Goal: Information Seeking & Learning: Understand process/instructions

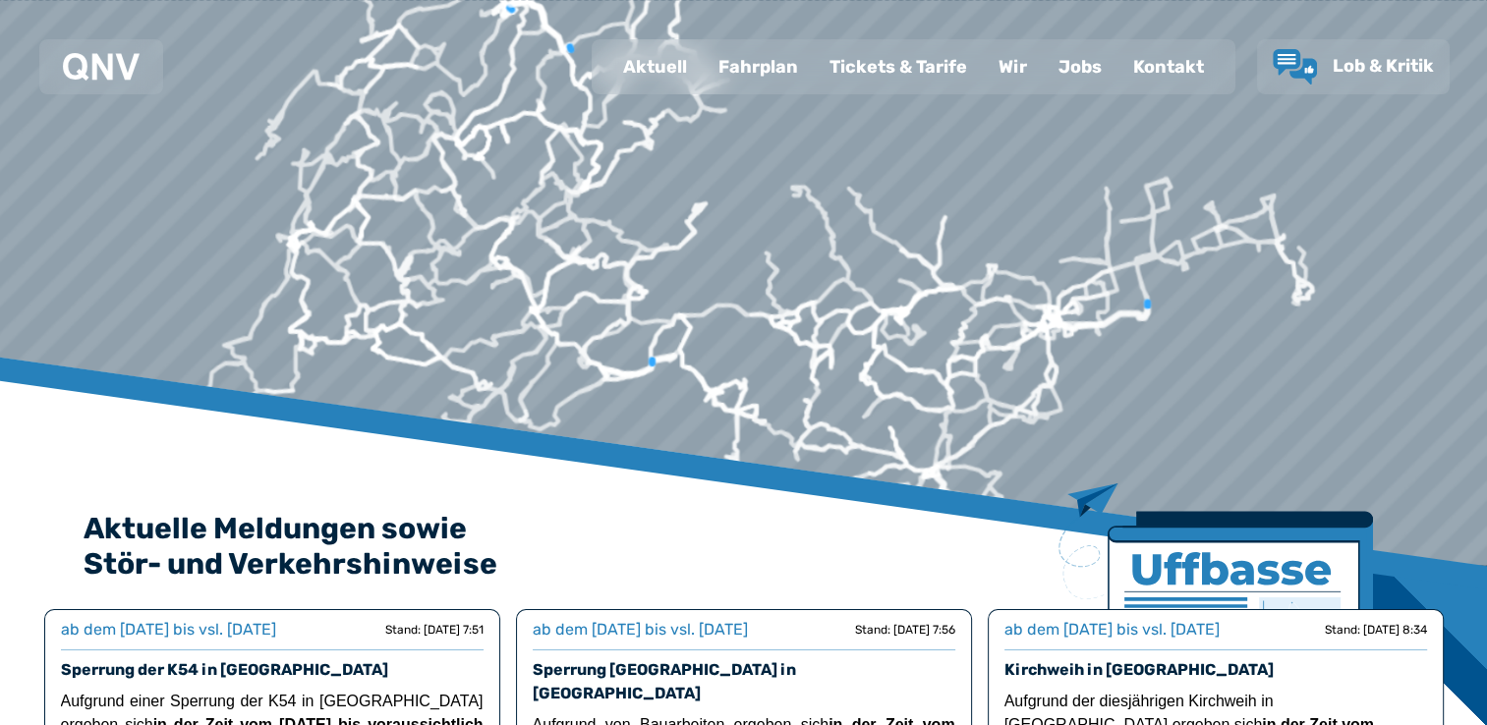
click at [766, 69] on div "Fahrplan" at bounding box center [757, 66] width 111 height 51
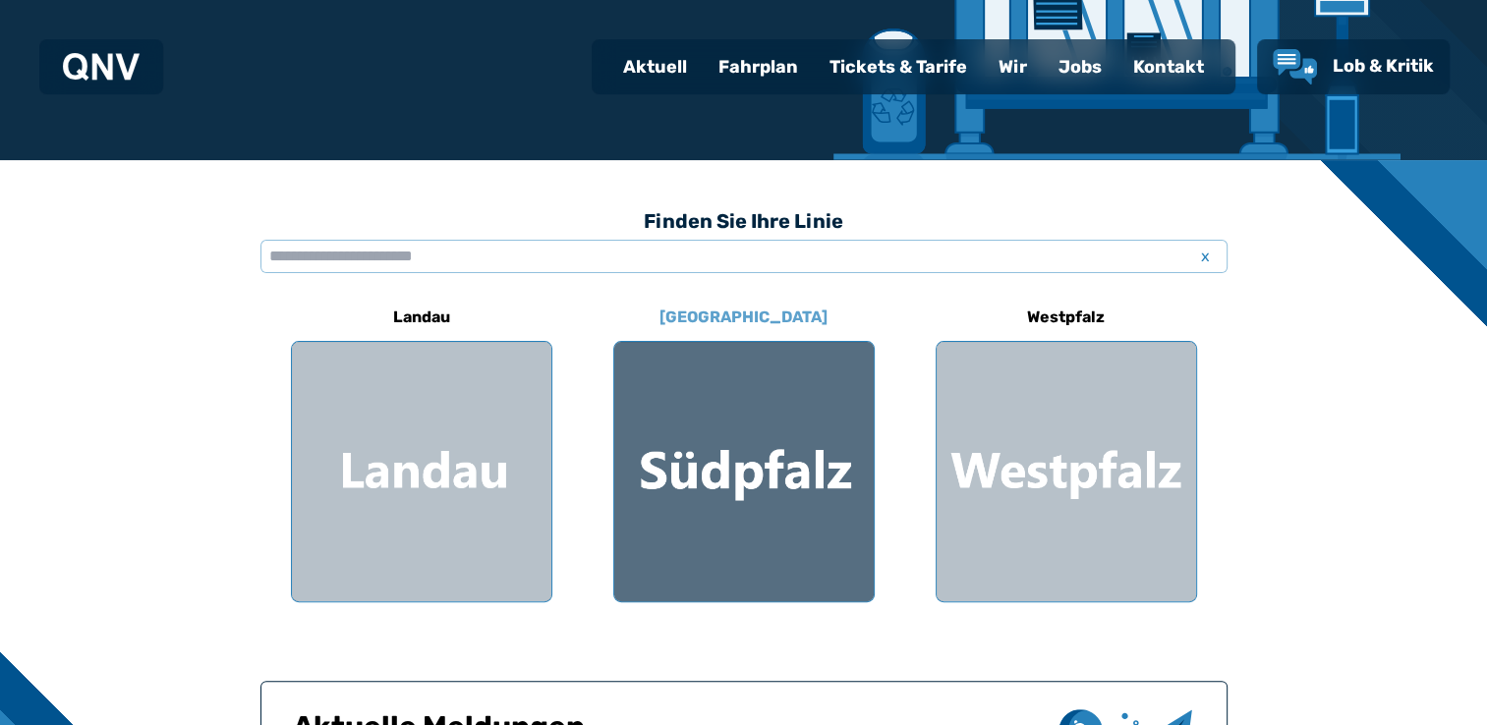
scroll to position [295, 0]
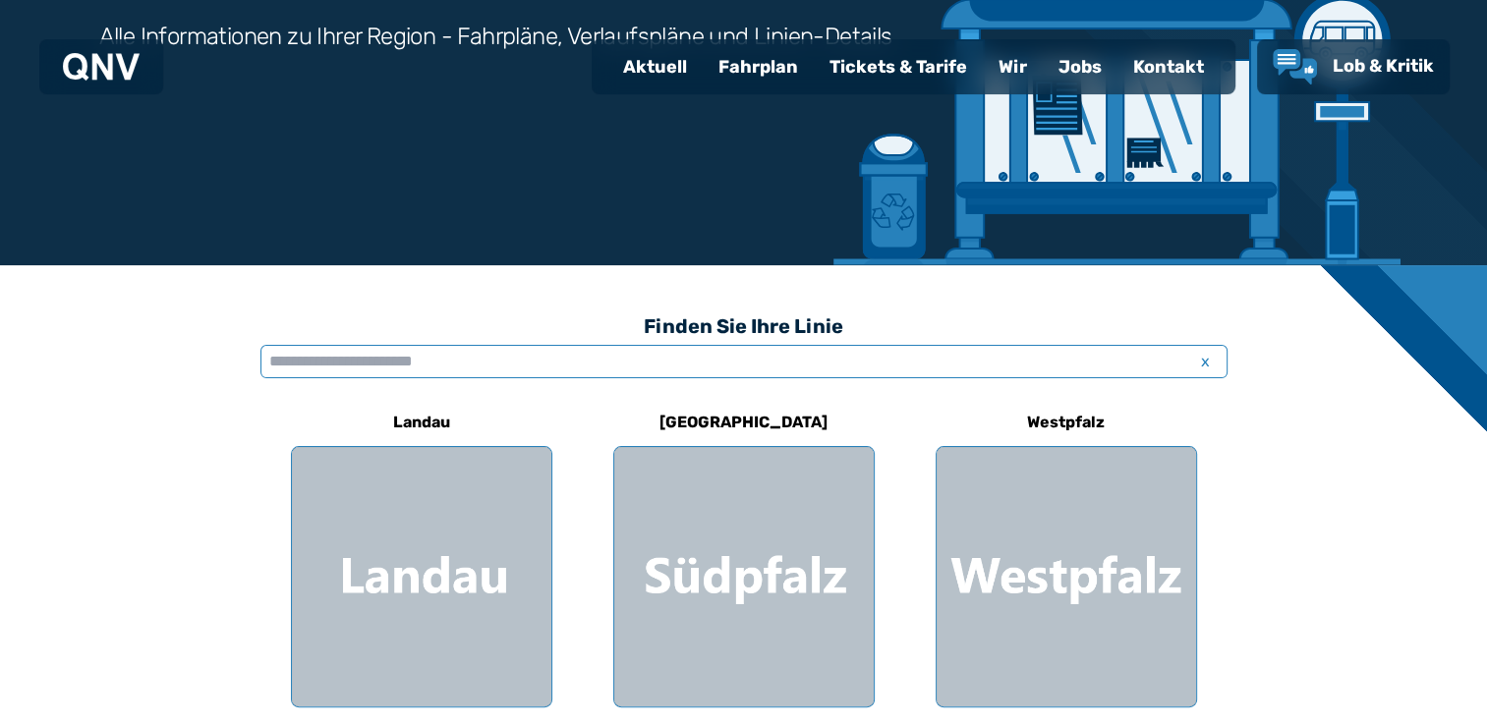
click at [576, 368] on input "text" at bounding box center [743, 361] width 967 height 33
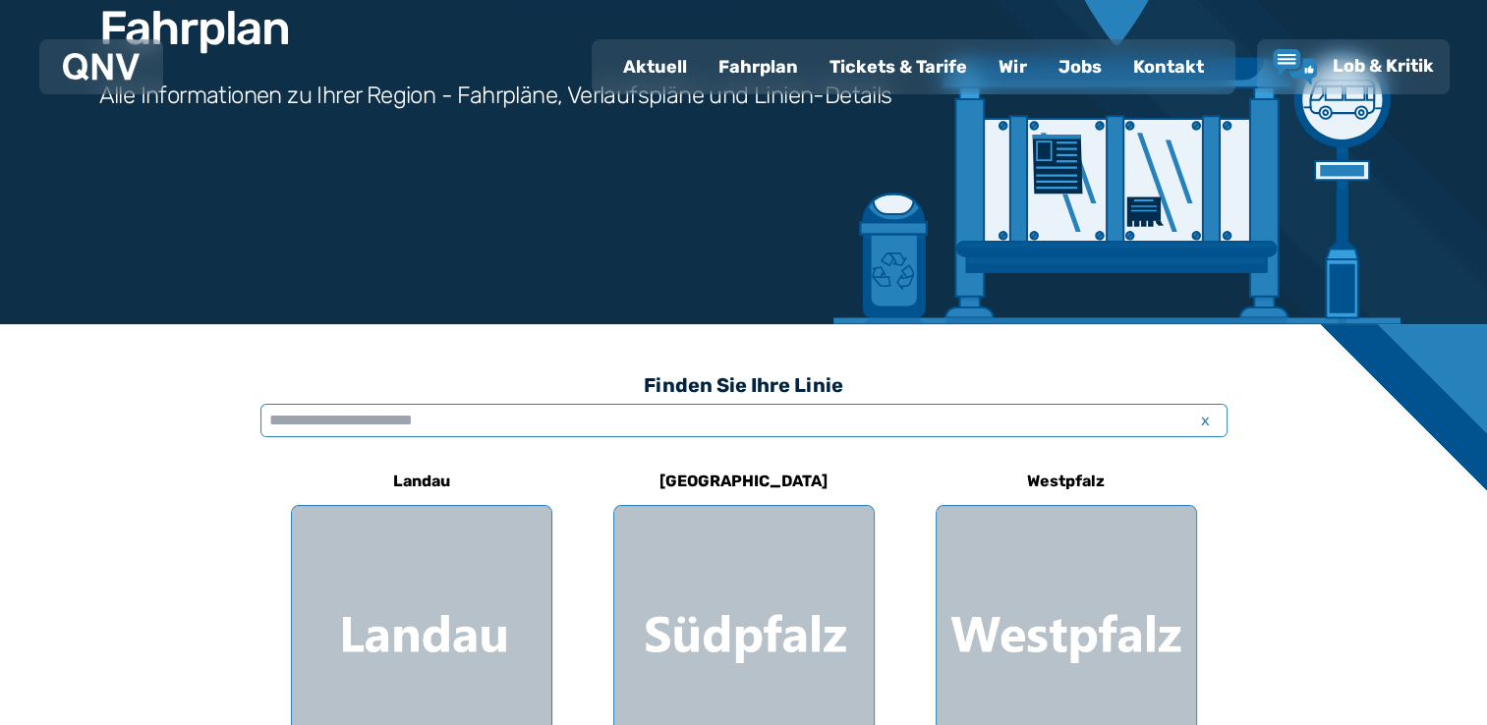
scroll to position [196, 0]
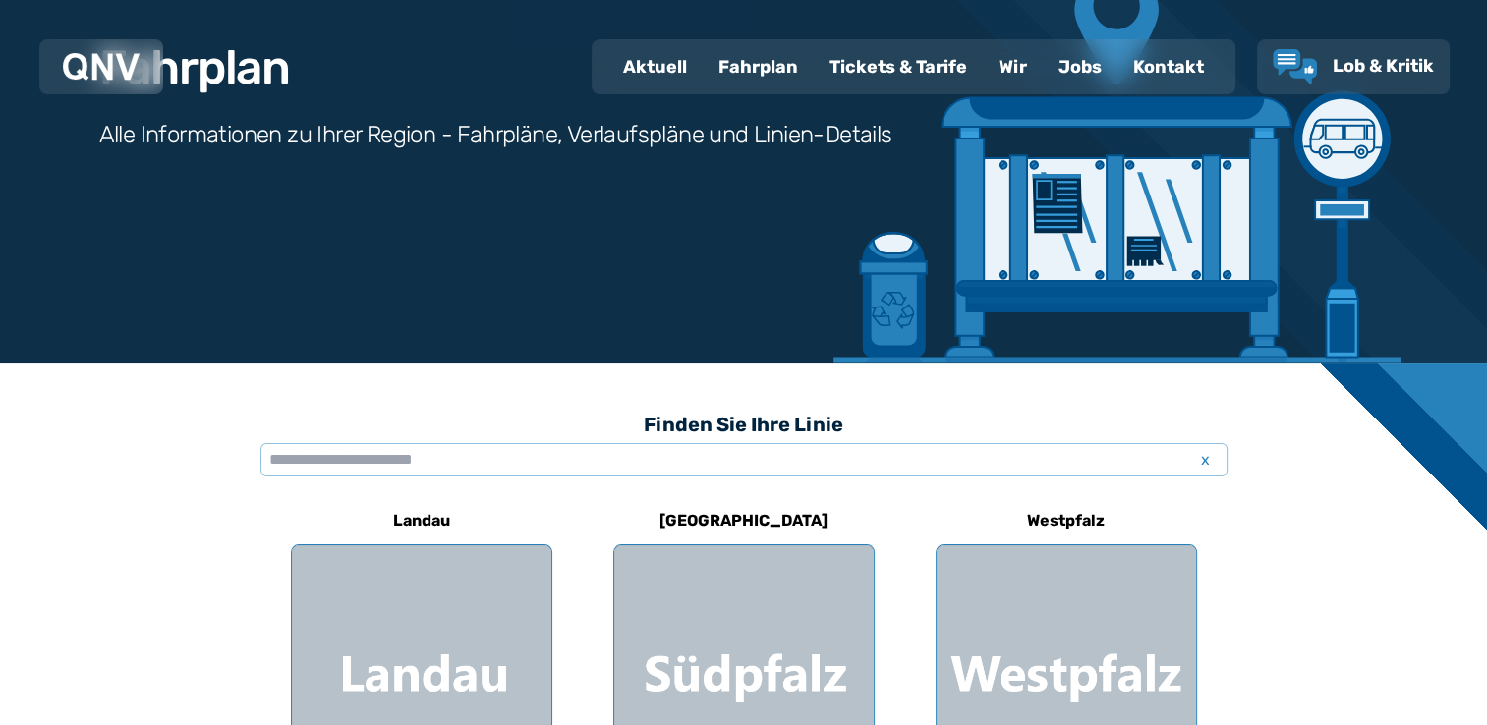
click at [746, 73] on div "Fahrplan" at bounding box center [757, 66] width 111 height 51
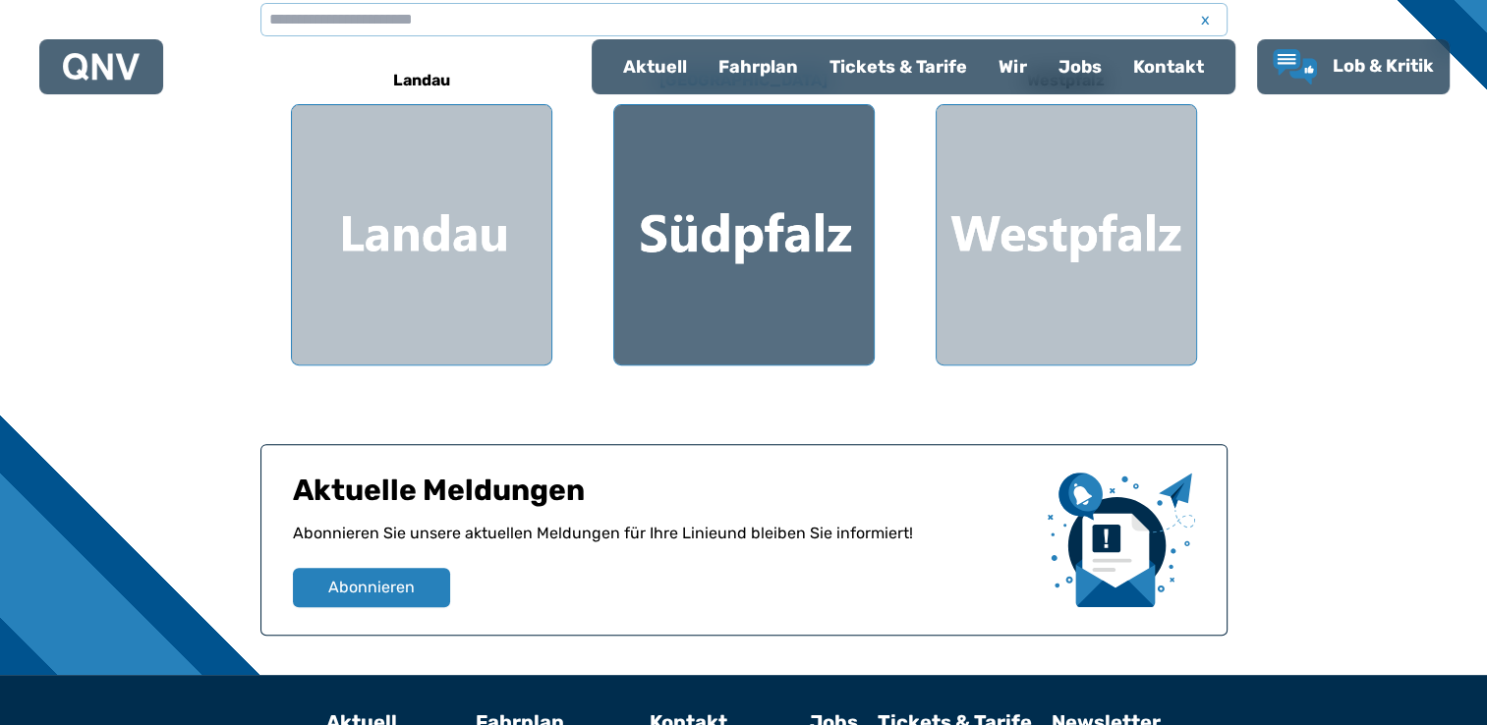
scroll to position [688, 0]
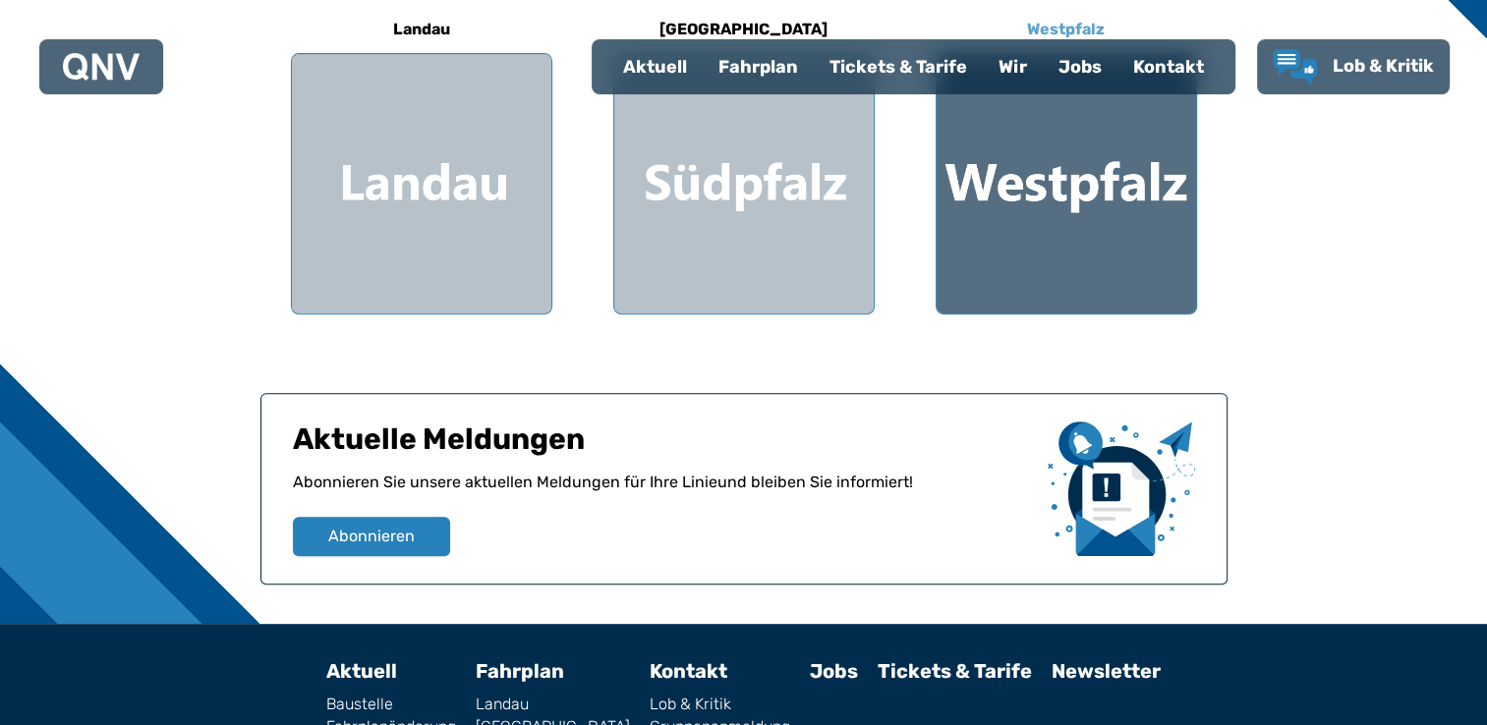
click at [1006, 242] on div at bounding box center [1065, 183] width 259 height 259
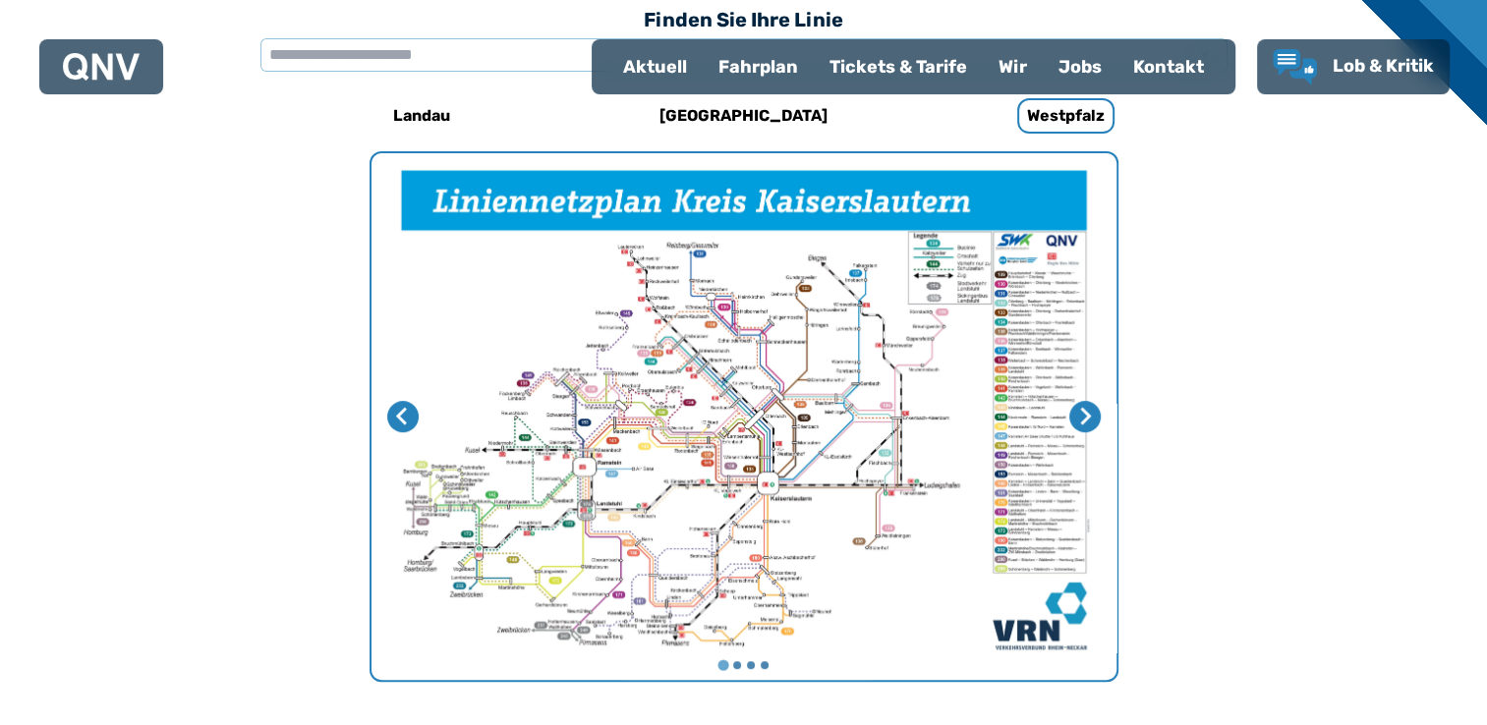
scroll to position [605, 0]
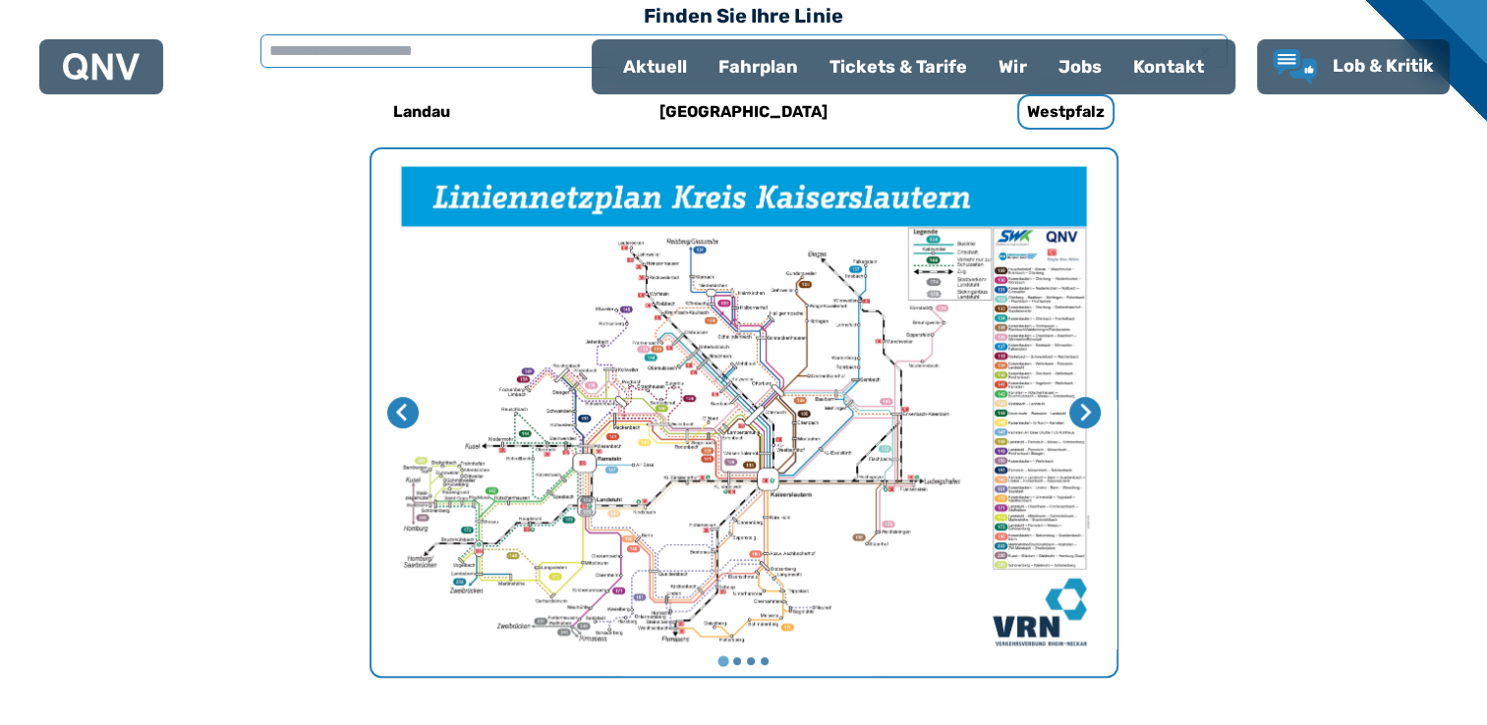
click at [407, 53] on input "text" at bounding box center [743, 50] width 967 height 33
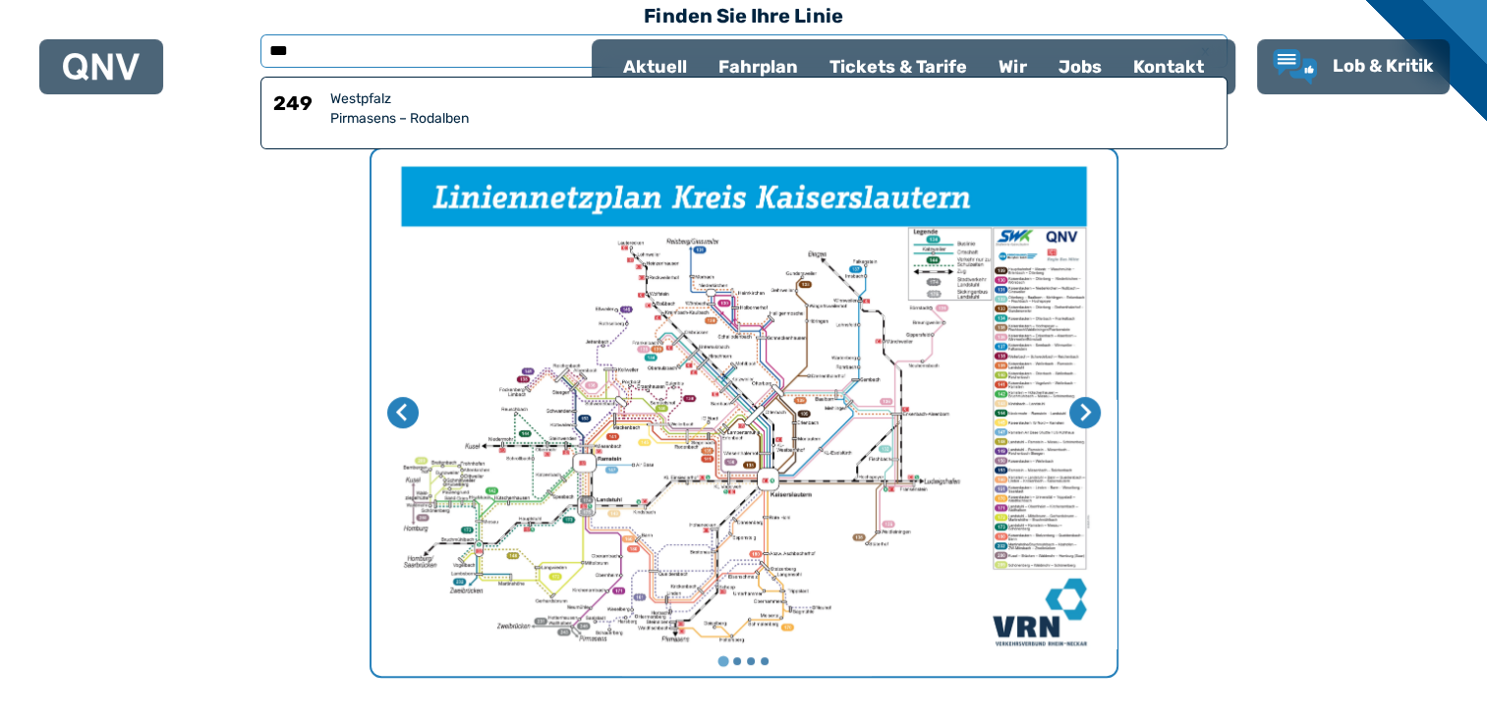
type input "***"
click at [428, 124] on div "Pirmasens – Rodalben" at bounding box center [772, 119] width 884 height 20
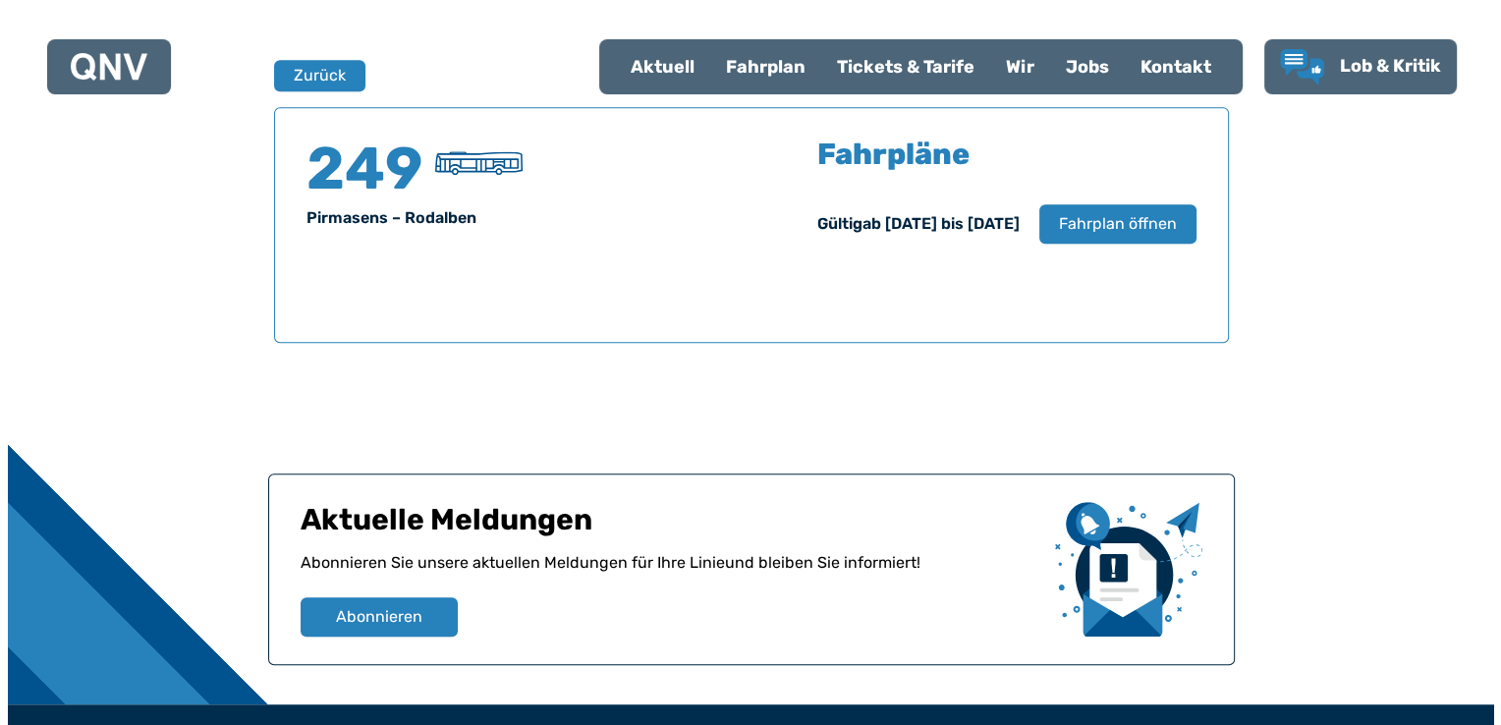
scroll to position [1294, 0]
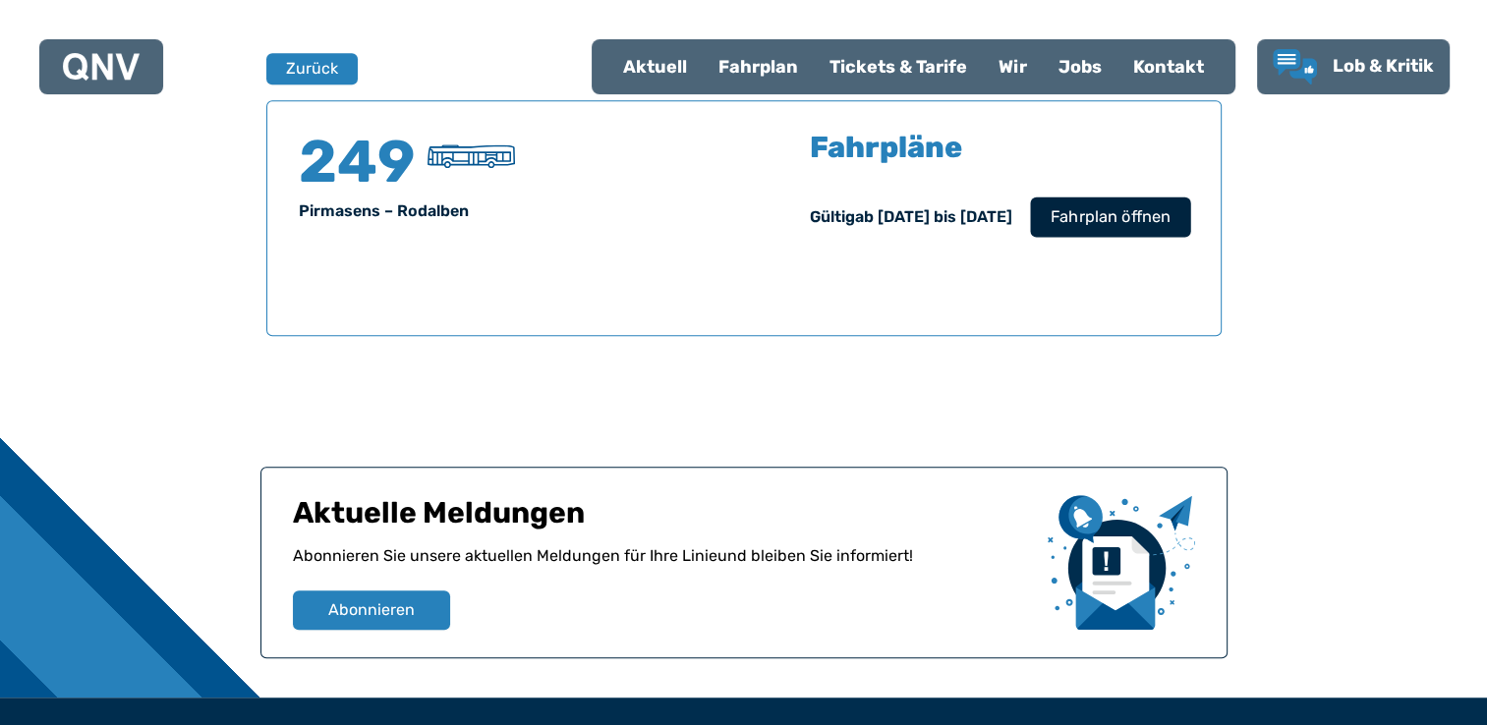
click at [1073, 212] on span "Fahrplan öffnen" at bounding box center [1109, 217] width 120 height 24
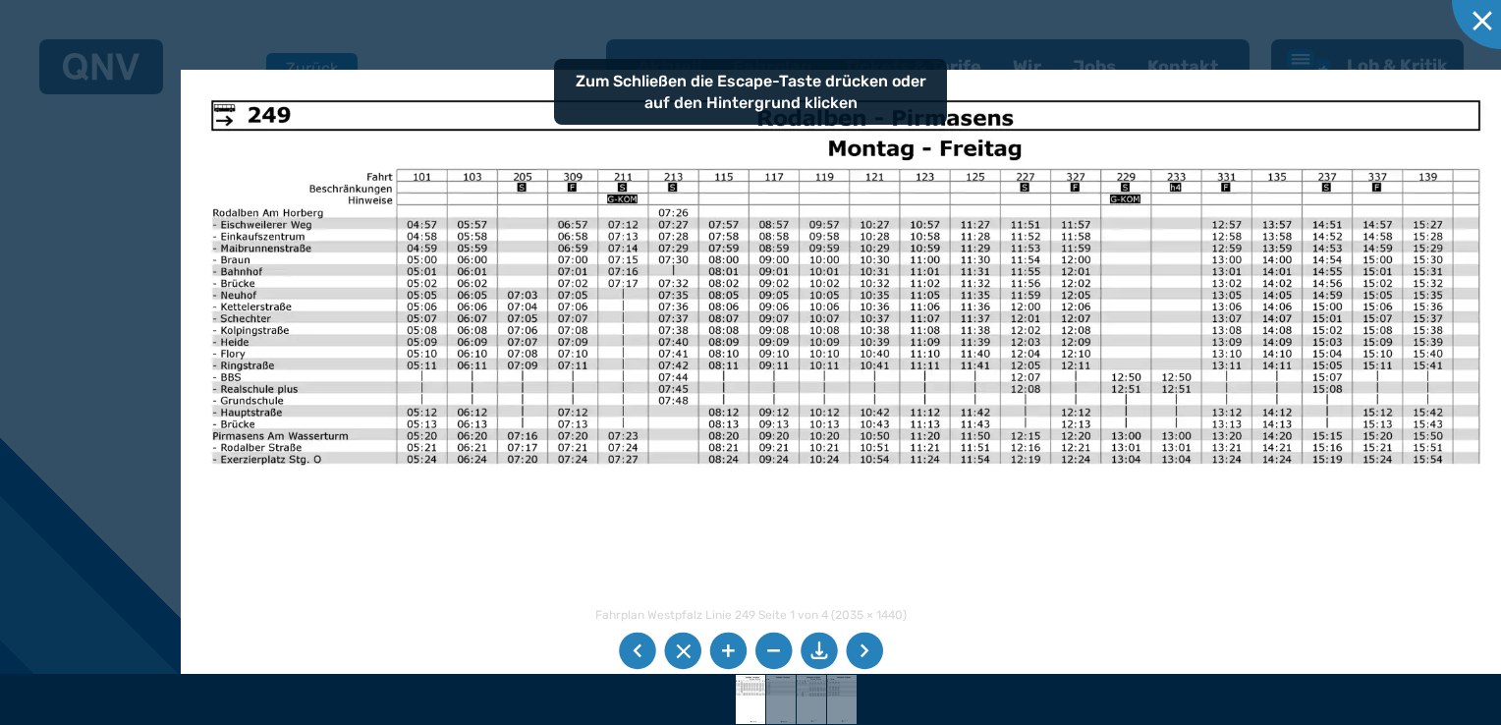
click at [747, 559] on img at bounding box center [846, 540] width 1330 height 941
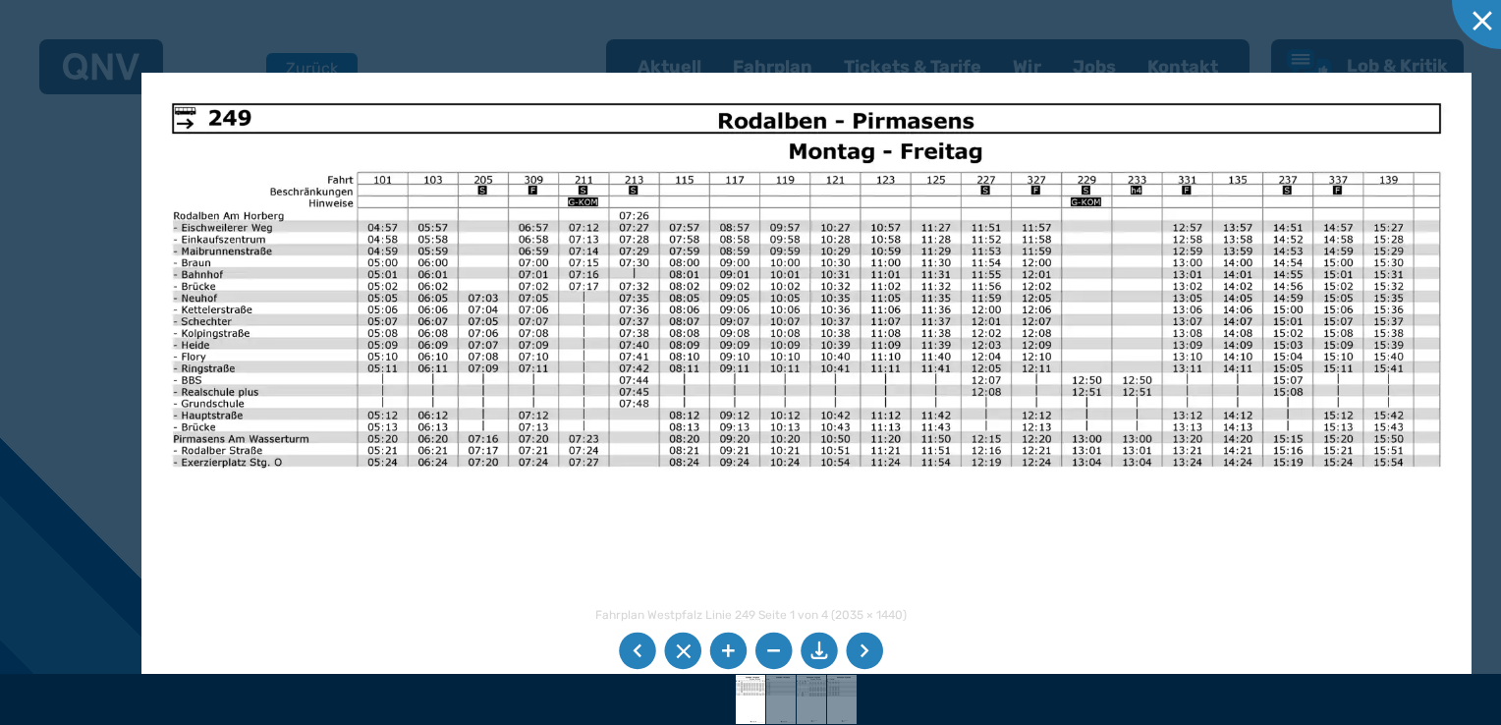
click at [947, 499] on img at bounding box center [806, 543] width 1330 height 941
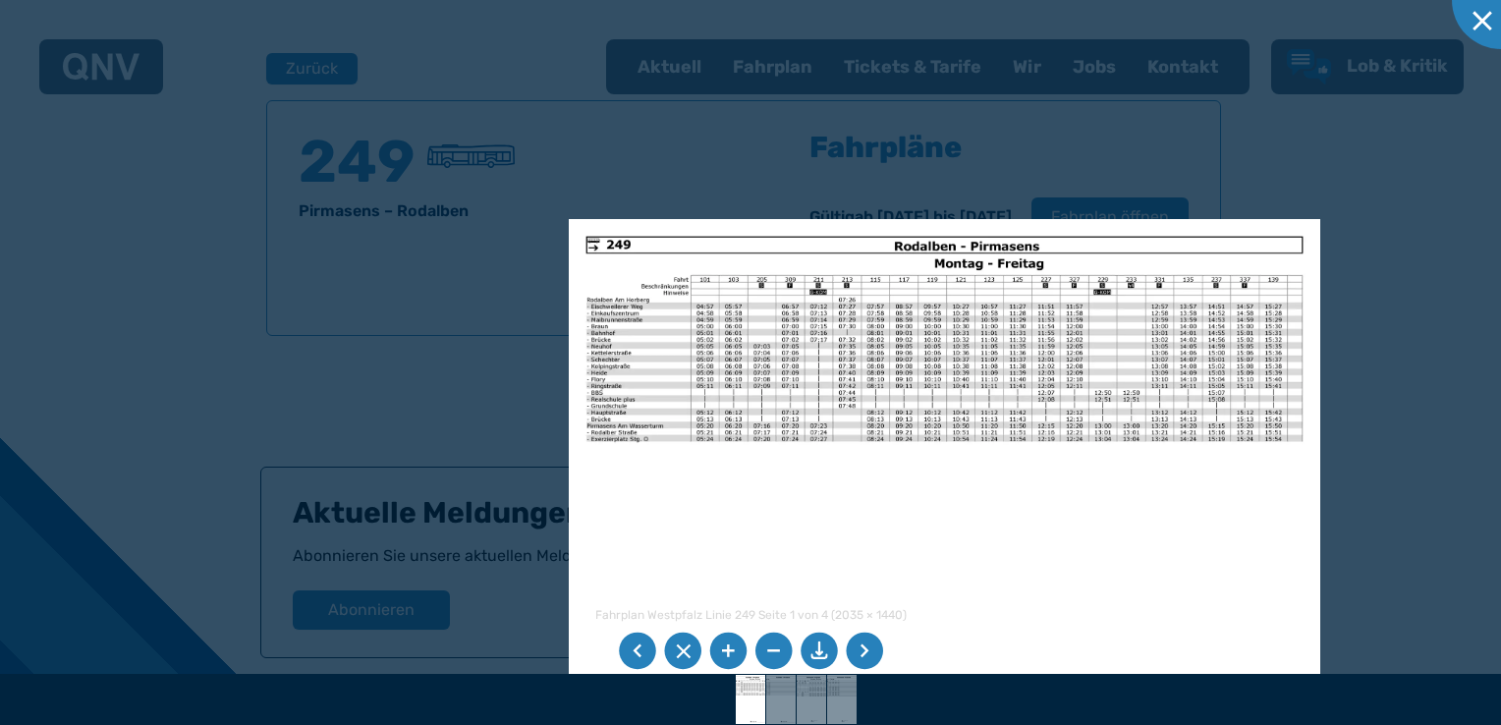
click at [880, 656] on li at bounding box center [864, 651] width 37 height 37
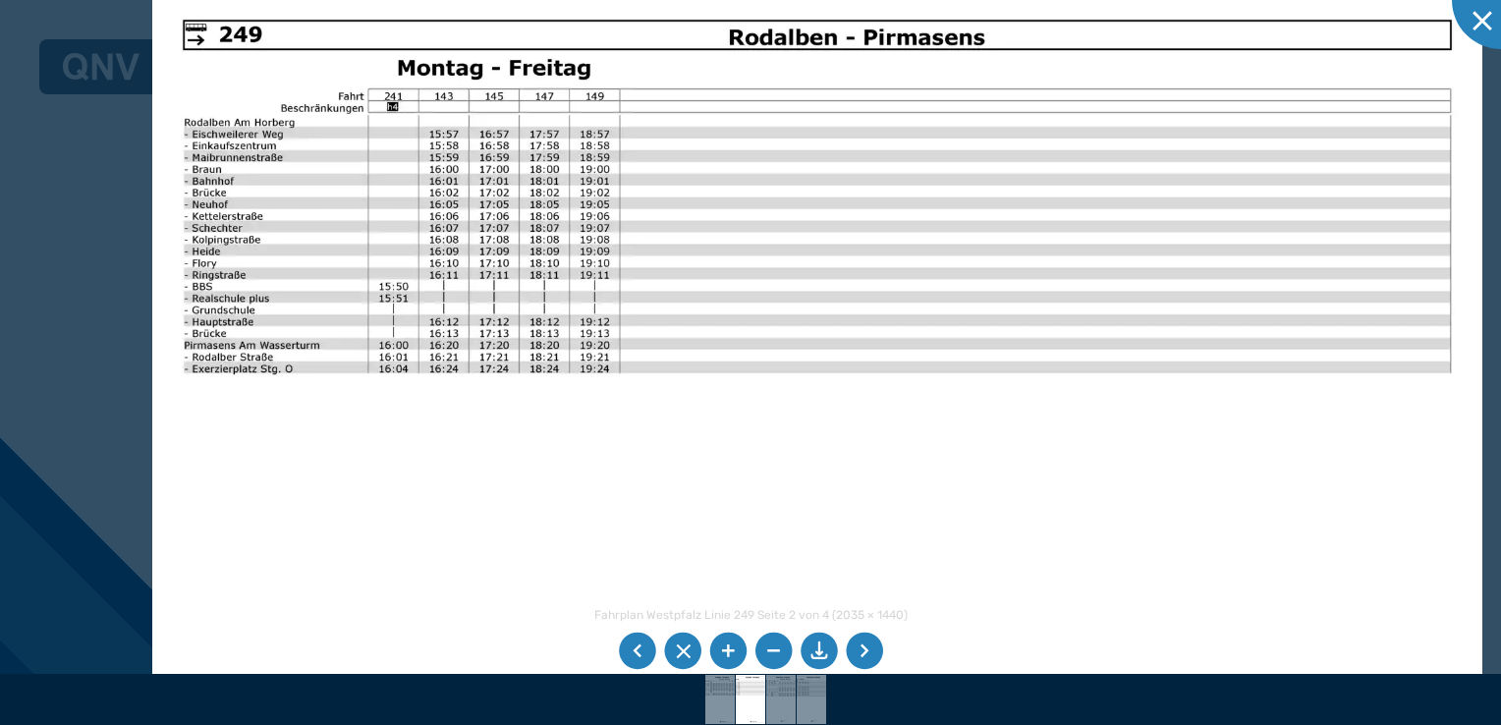
click at [1034, 524] on img at bounding box center [817, 459] width 1330 height 941
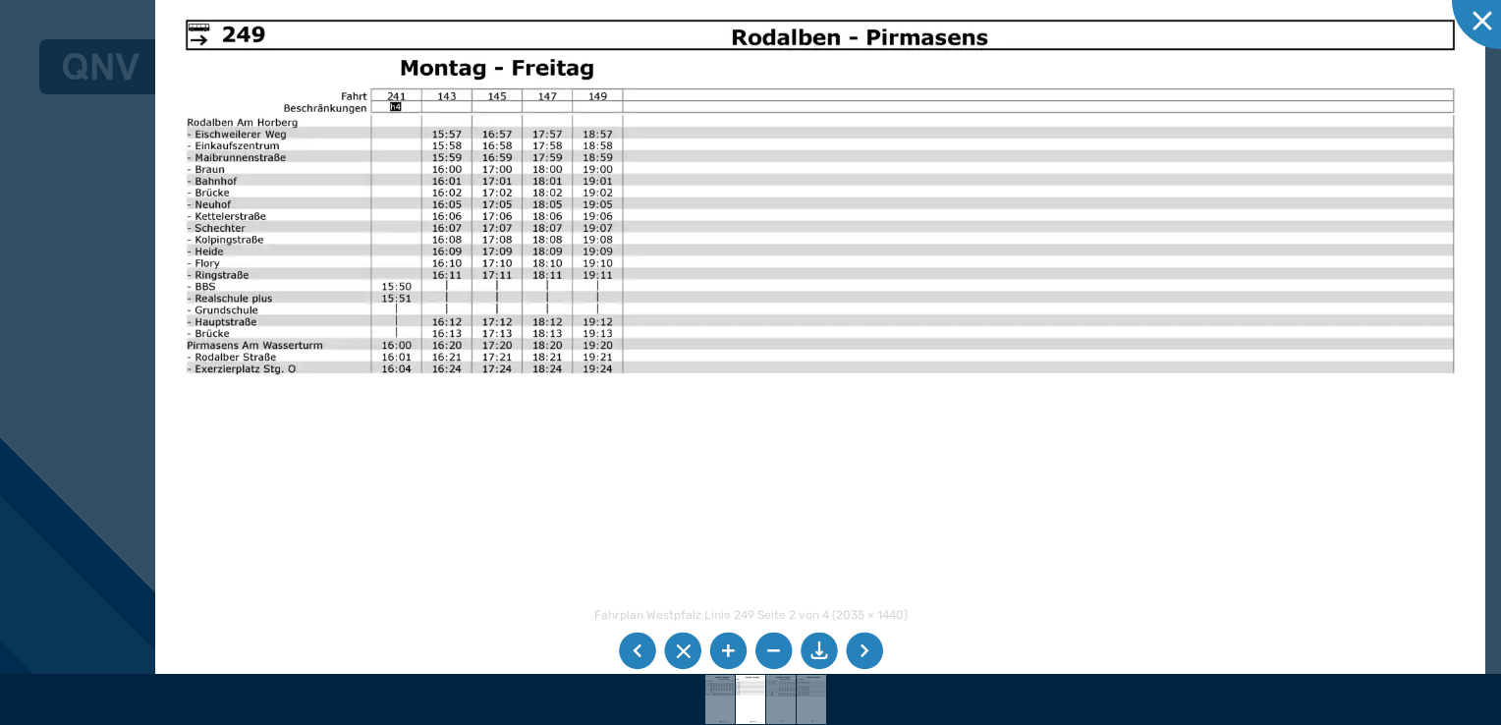
click at [856, 639] on li at bounding box center [864, 651] width 37 height 37
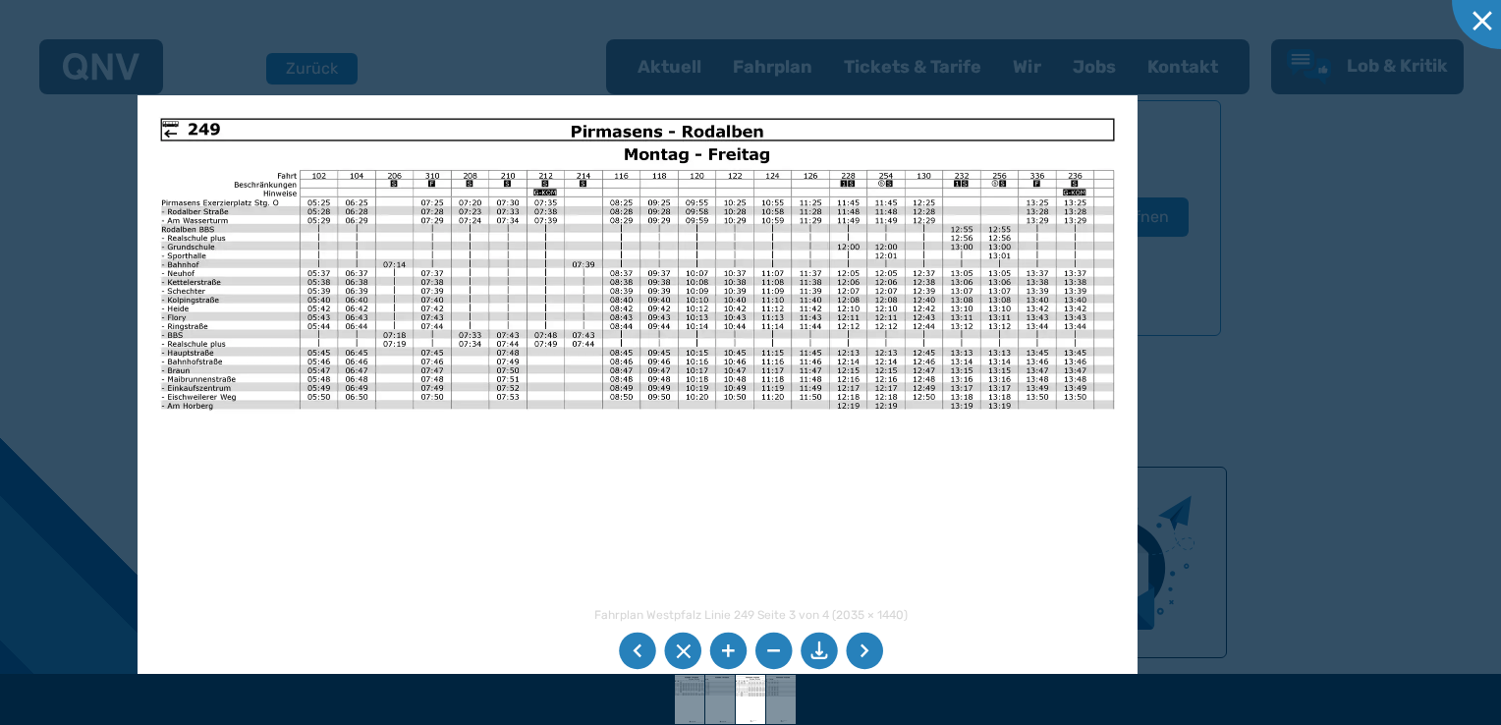
click at [542, 486] on img at bounding box center [638, 448] width 1000 height 707
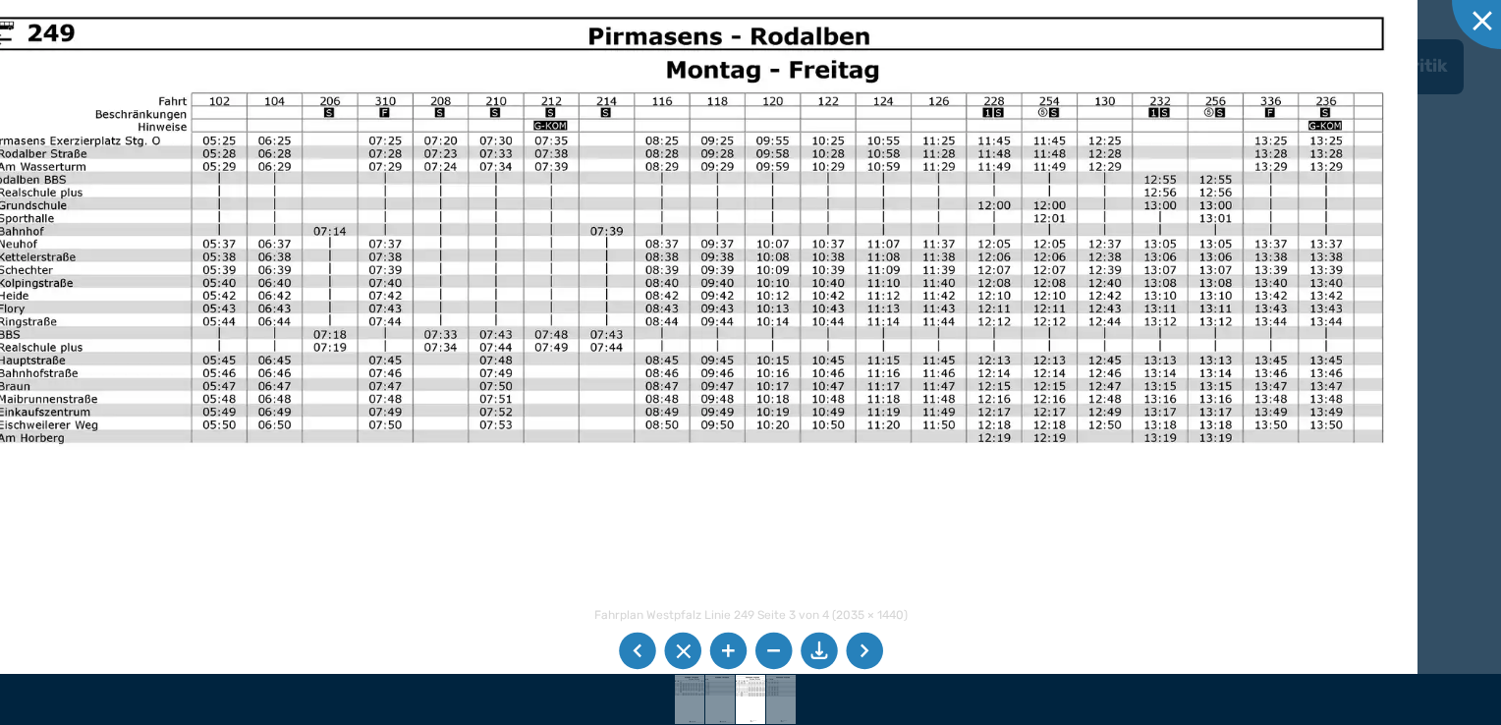
click at [1082, 323] on img at bounding box center [686, 501] width 1464 height 1036
click at [1256, 151] on img at bounding box center [686, 501] width 1464 height 1036
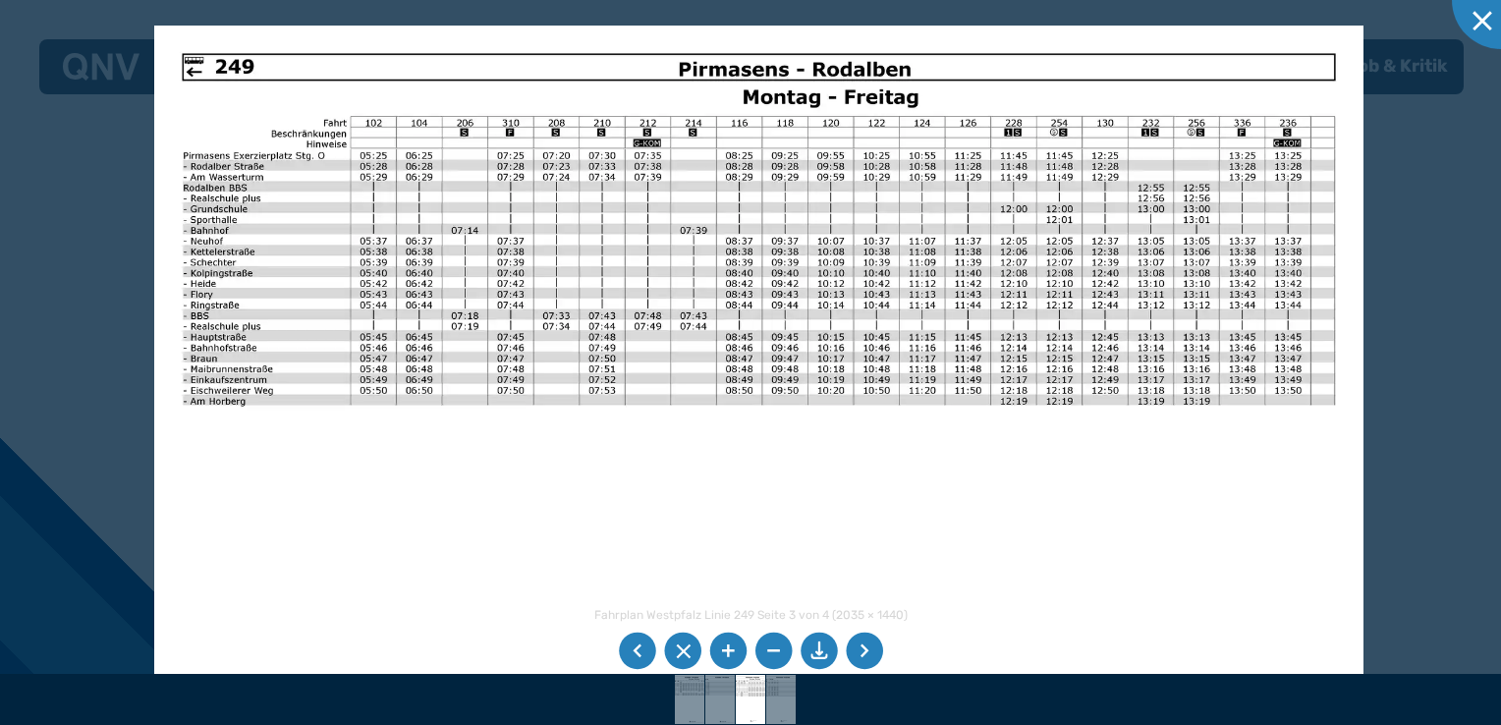
click at [234, 77] on img at bounding box center [758, 454] width 1209 height 856
